Goal: Entertainment & Leisure: Consume media (video, audio)

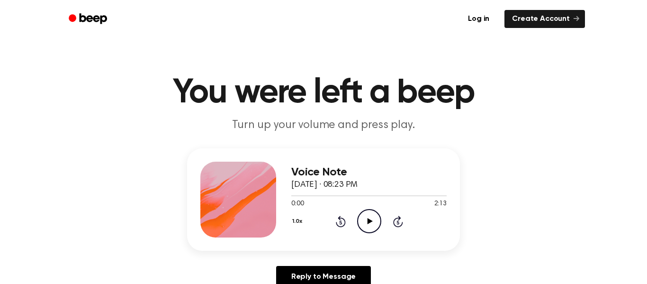
click at [363, 218] on icon "Play Audio" at bounding box center [369, 221] width 24 height 24
click at [370, 219] on icon "Play Audio" at bounding box center [369, 221] width 24 height 24
click at [370, 219] on icon at bounding box center [369, 221] width 4 height 6
click at [349, 222] on div "1.0x Rewind 5 seconds Play Audio Skip 5 seconds" at bounding box center [368, 221] width 155 height 24
click at [372, 219] on icon "Play Audio" at bounding box center [369, 221] width 24 height 24
